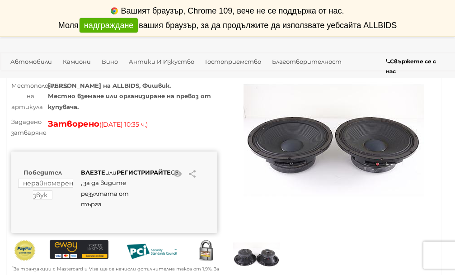
scroll to position [90, 0]
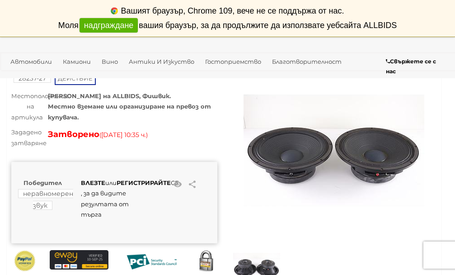
click at [283, 145] on img at bounding box center [334, 150] width 181 height 181
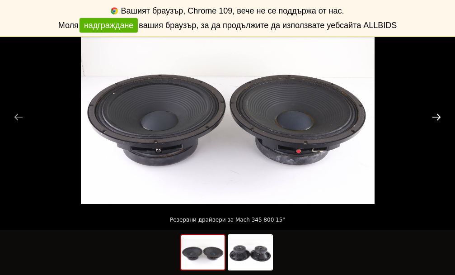
click at [438, 118] on button "Следващ слайд" at bounding box center [436, 117] width 19 height 18
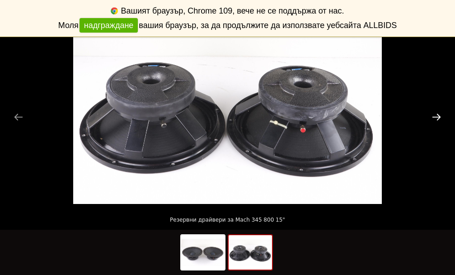
click at [438, 118] on button "Следващ слайд" at bounding box center [436, 117] width 19 height 18
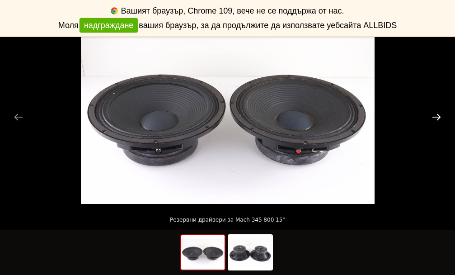
click at [438, 118] on button "Следващ слайд" at bounding box center [436, 117] width 19 height 18
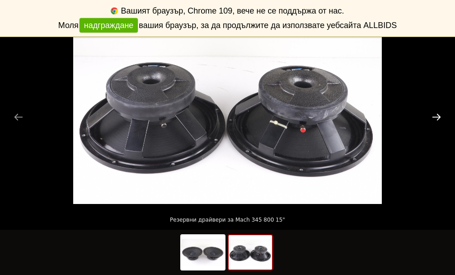
click at [438, 118] on button "Следващ слайд" at bounding box center [436, 117] width 19 height 18
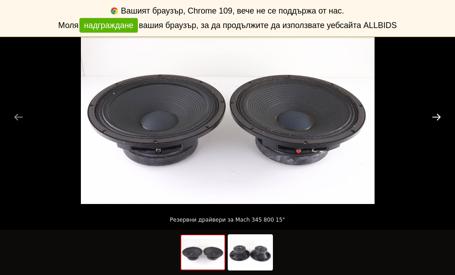
click at [438, 118] on button "Следващ слайд" at bounding box center [436, 117] width 19 height 18
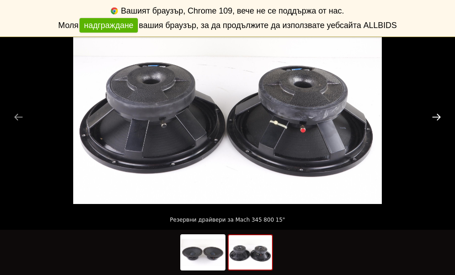
click at [438, 118] on button "Следващ слайд" at bounding box center [436, 117] width 19 height 18
